Goal: Find specific page/section: Find specific page/section

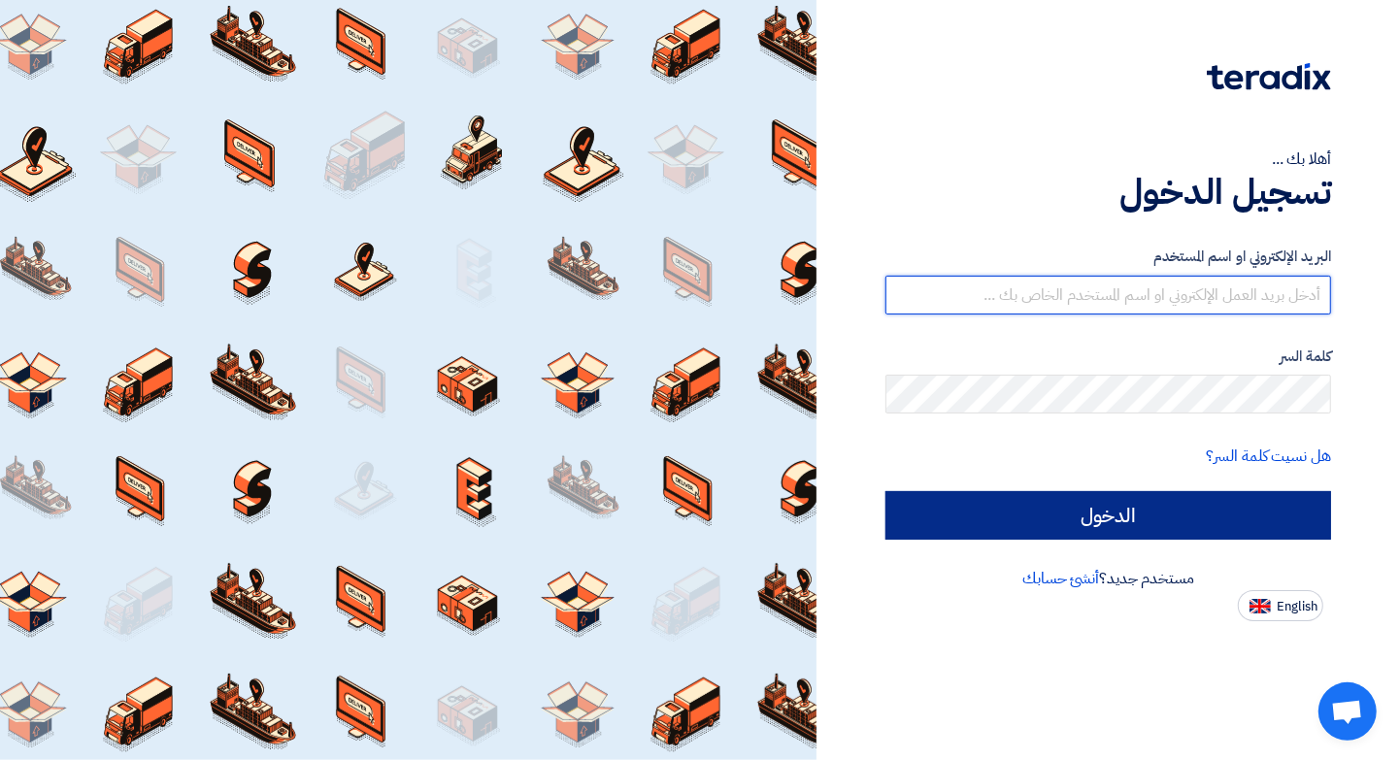
type input "[EMAIL_ADDRESS][DOMAIN_NAME]"
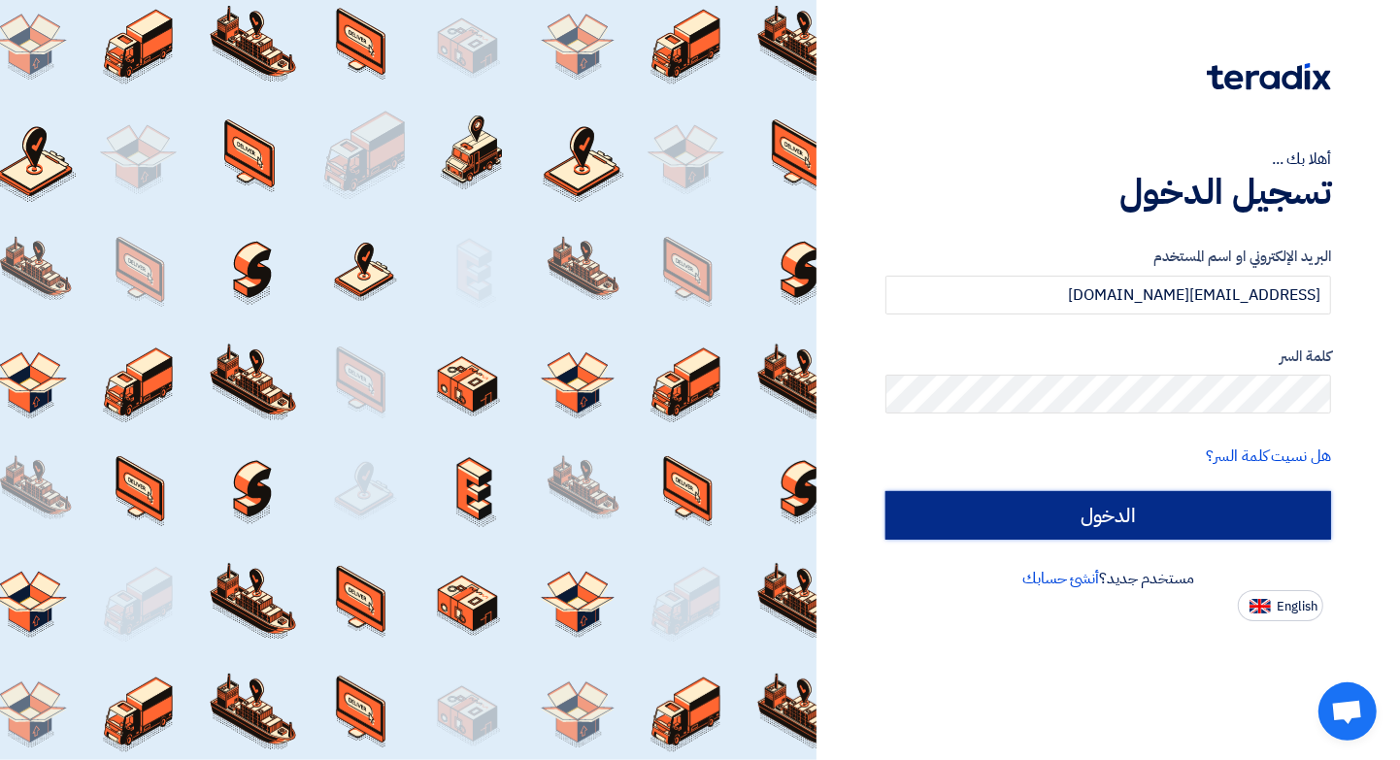
click at [1131, 516] on input "الدخول" at bounding box center [1108, 515] width 446 height 49
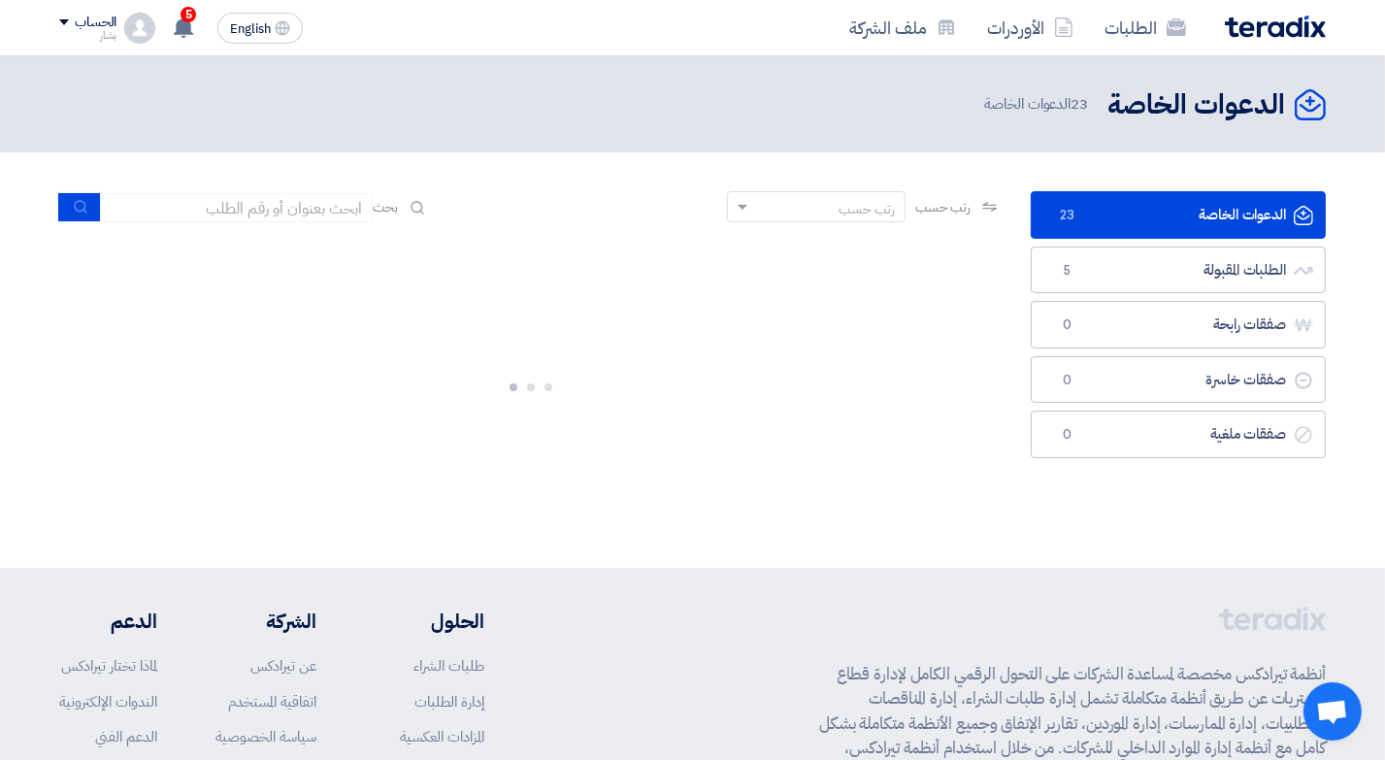
click at [1128, 220] on link "الدعوات الخاصة الدعوات الخاصة 23" at bounding box center [1178, 215] width 295 height 48
click at [1117, 215] on link "الدعوات الخاصة الدعوات الخاصة 23" at bounding box center [1178, 215] width 295 height 48
click at [1080, 206] on link "الدعوات الخاصة الدعوات الخاصة 23" at bounding box center [1178, 215] width 295 height 48
